Goal: Information Seeking & Learning: Learn about a topic

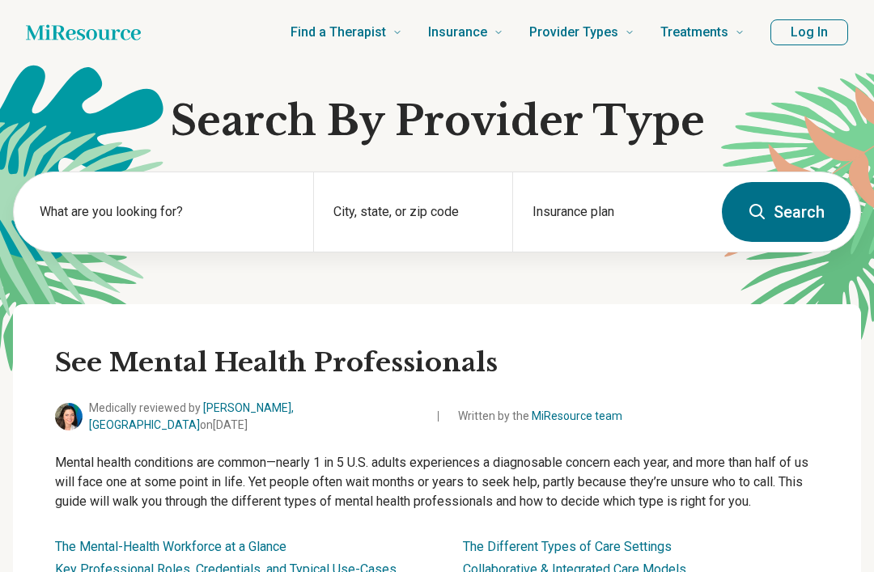
click at [631, 28] on icon at bounding box center [630, 33] width 10 height 10
click at [744, 98] on h1 "Search By Provider Type" at bounding box center [437, 121] width 848 height 49
click at [800, 27] on button "Log In" at bounding box center [809, 32] width 78 height 26
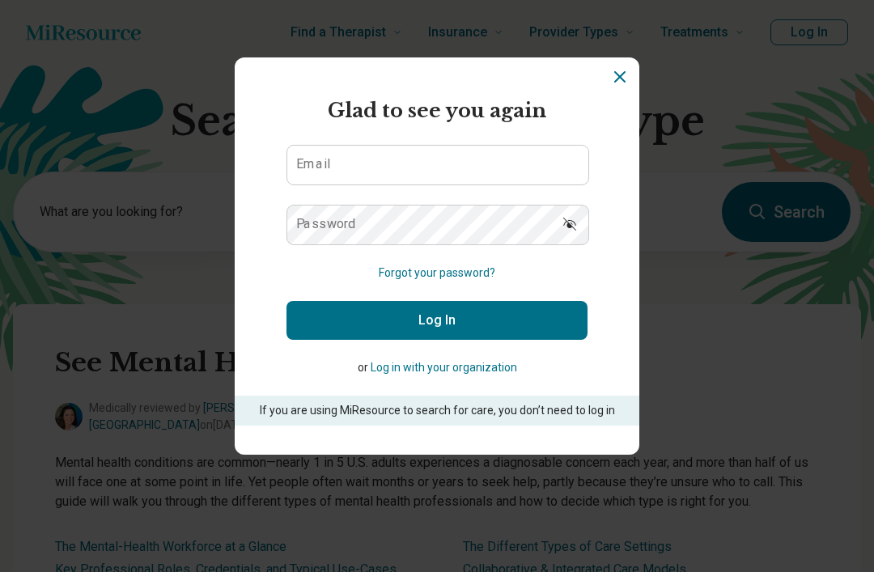
click at [766, 320] on div "powered by Miresource logo Glad to see you again Email Password Forgot your pas…" at bounding box center [437, 286] width 874 height 572
click at [628, 74] on icon "Dismiss" at bounding box center [619, 76] width 19 height 19
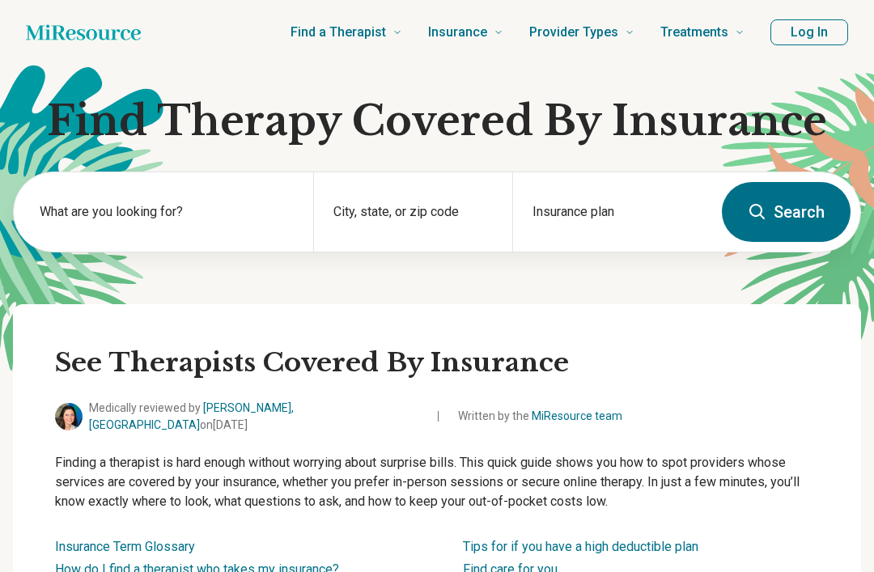
click at [503, 39] on link "Insurance" at bounding box center [465, 32] width 75 height 65
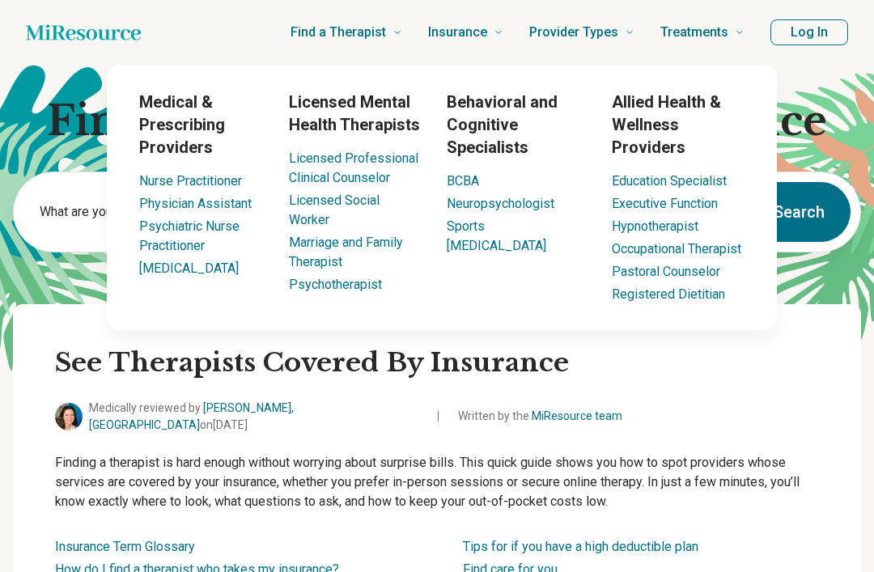
click at [188, 265] on link "[MEDICAL_DATA]" at bounding box center [189, 268] width 100 height 15
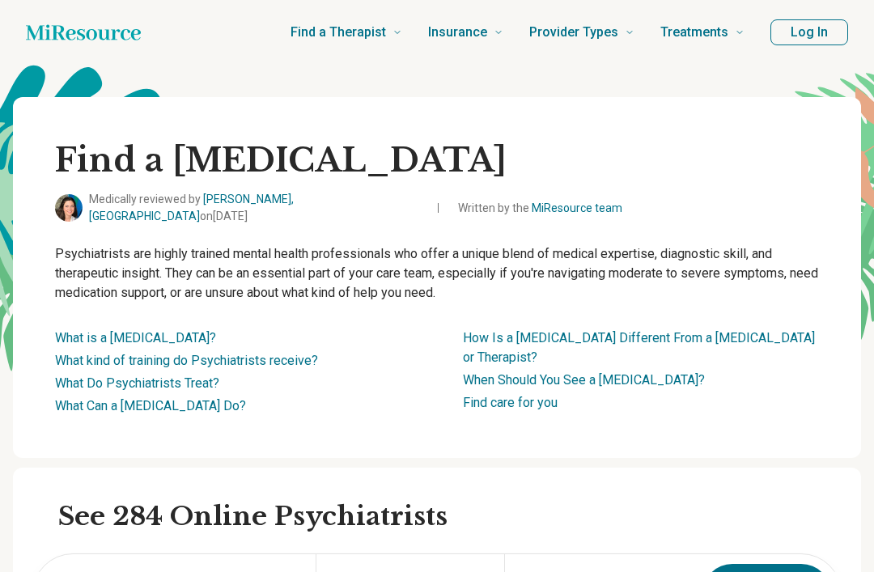
click at [542, 395] on link "Find care for you" at bounding box center [510, 402] width 95 height 15
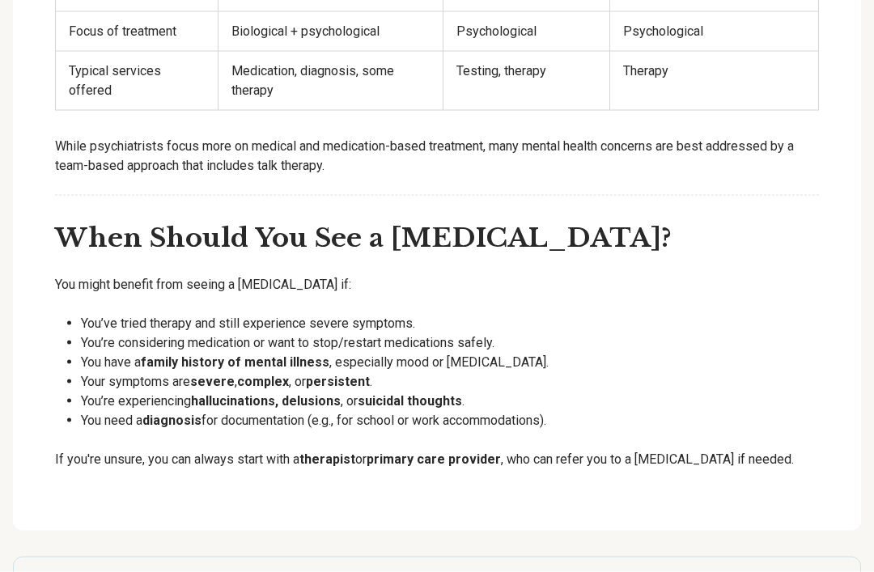
scroll to position [4986, 0]
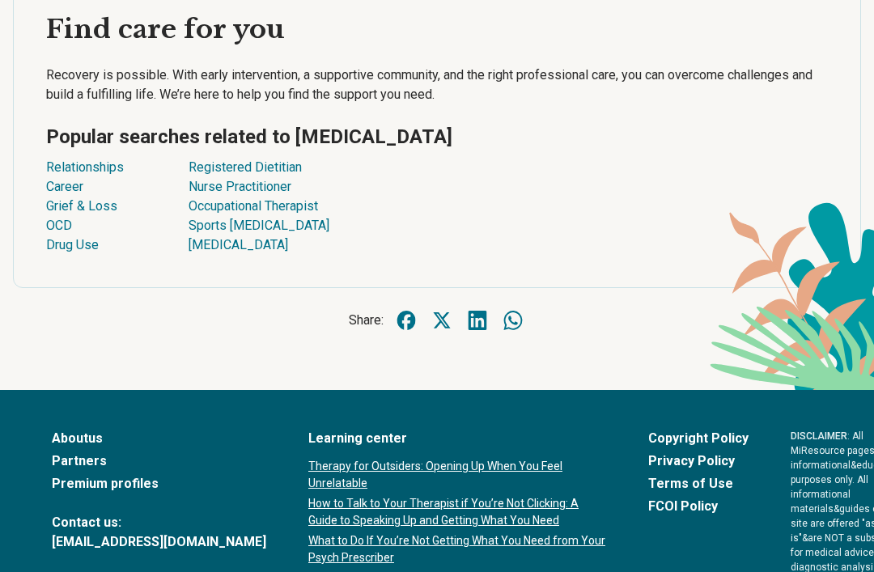
click at [241, 235] on link "[MEDICAL_DATA]" at bounding box center [259, 244] width 141 height 19
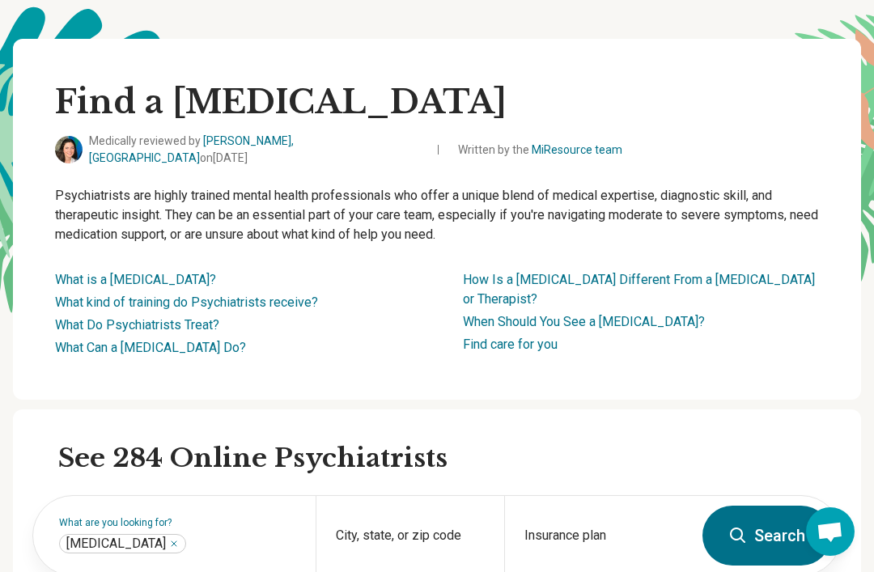
scroll to position [57, 0]
